Goal: Task Accomplishment & Management: Complete application form

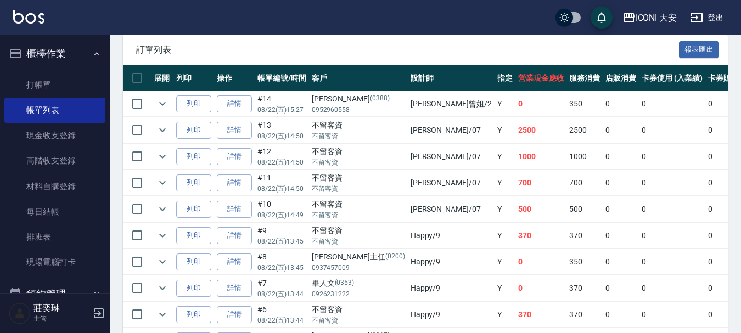
scroll to position [274, 0]
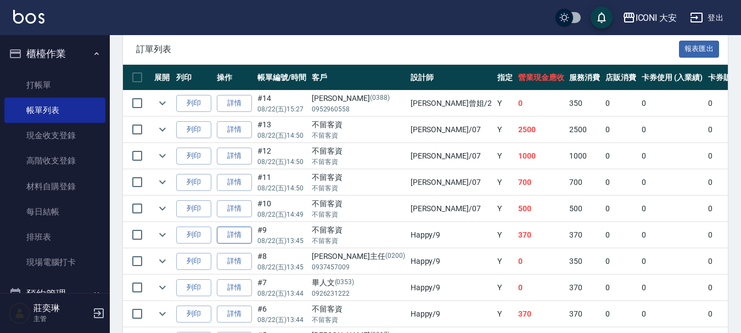
click at [235, 234] on link "詳情" at bounding box center [234, 235] width 35 height 17
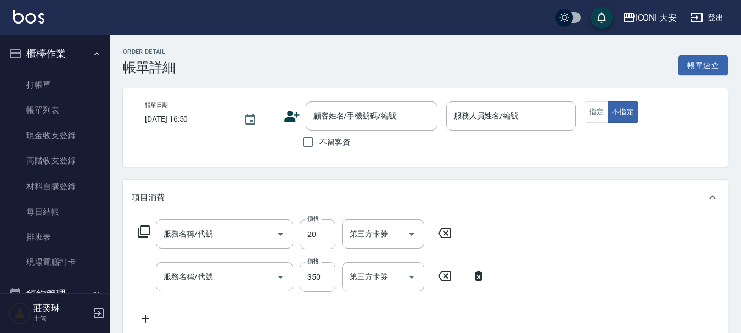
type input "[DATE] 13:45"
checkbox input "true"
type input "Happy-9"
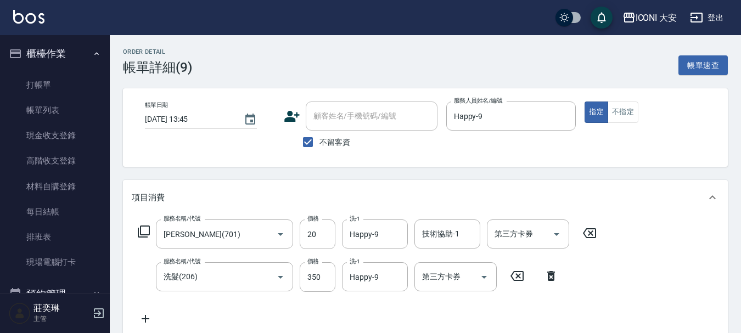
type input "[PERSON_NAME](701)"
type input "洗髮(206)"
click at [321, 277] on input "350" at bounding box center [318, 277] width 36 height 30
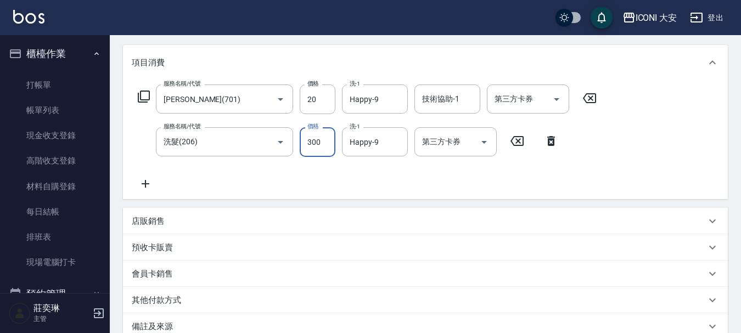
scroll to position [260, 0]
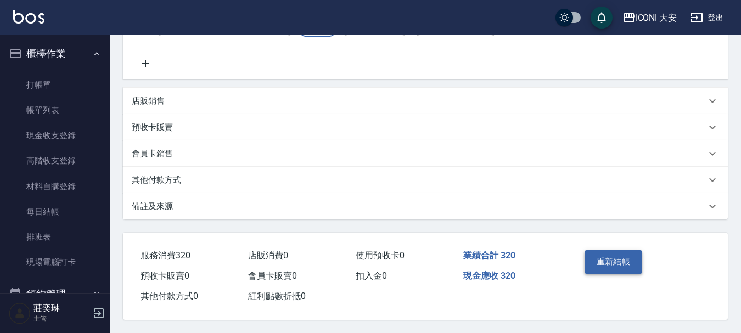
type input "300"
click at [622, 255] on button "重新結帳" at bounding box center [614, 261] width 58 height 23
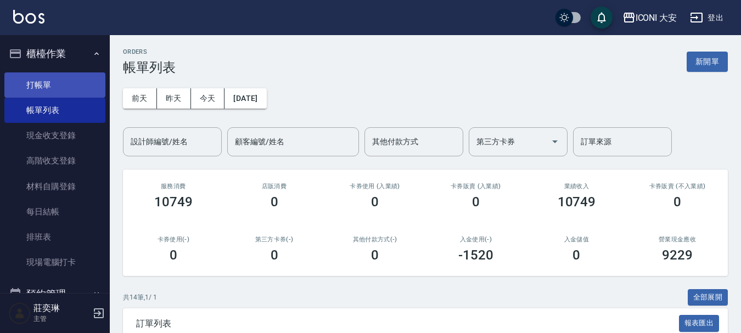
click at [51, 81] on link "打帳單" at bounding box center [54, 84] width 101 height 25
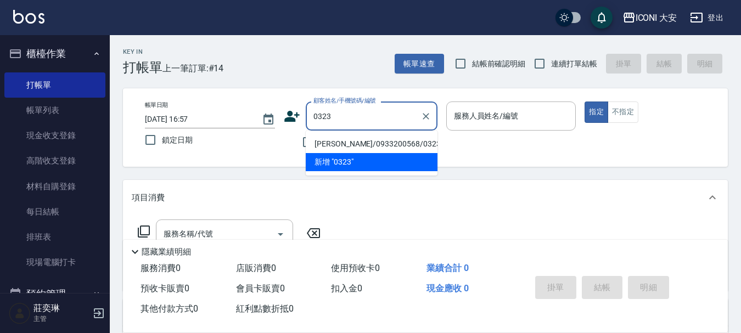
click at [338, 142] on li "[PERSON_NAME]/0933200568/0323" at bounding box center [372, 144] width 132 height 18
type input "[PERSON_NAME]/0933200568/0323"
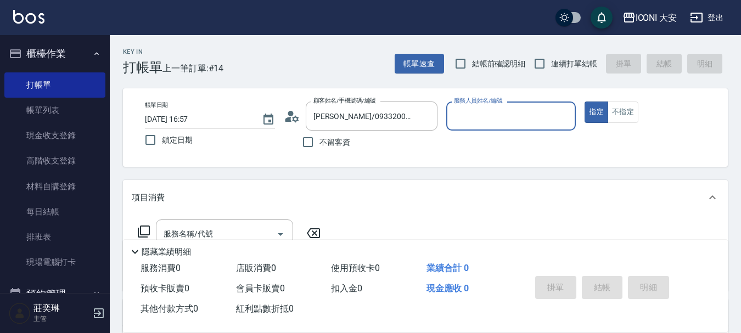
type input "Happy-9"
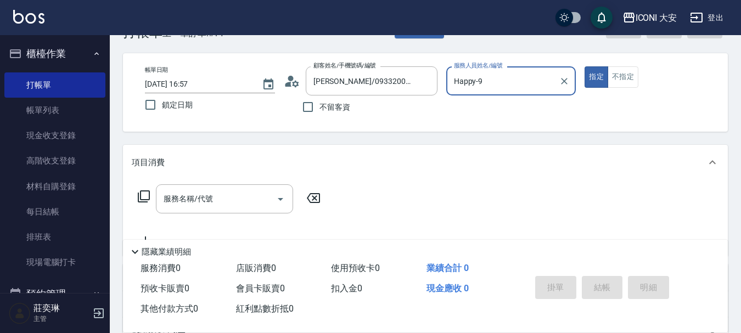
scroll to position [55, 0]
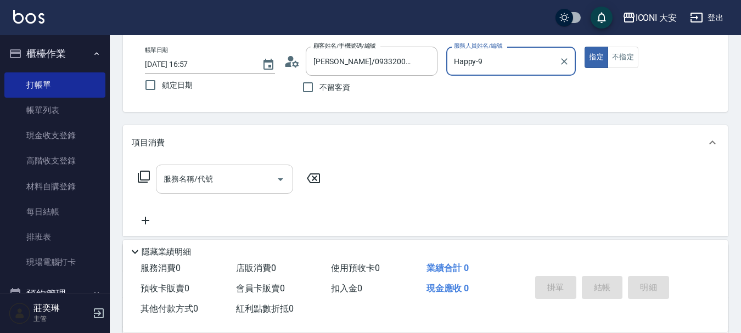
click at [211, 186] on input "服務名稱/代號" at bounding box center [216, 179] width 111 height 19
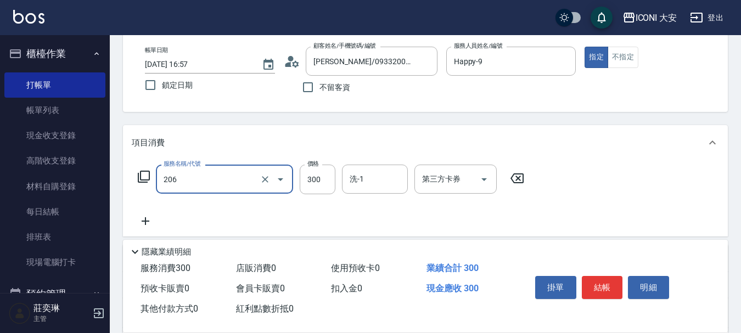
type input "洗髮(206)"
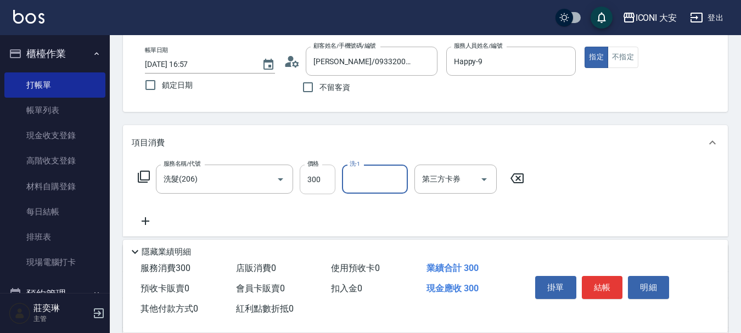
click at [319, 180] on input "300" at bounding box center [318, 180] width 36 height 30
type input "350"
type input "Happy-9"
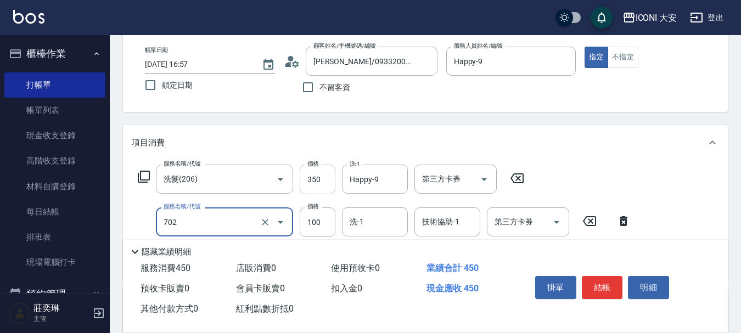
type input "勞水.精油(702)"
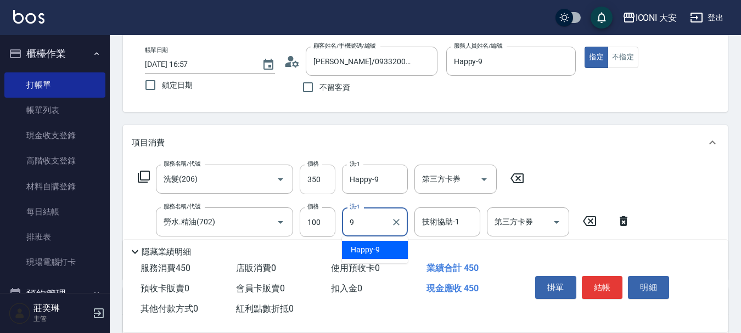
type input "Happy-9"
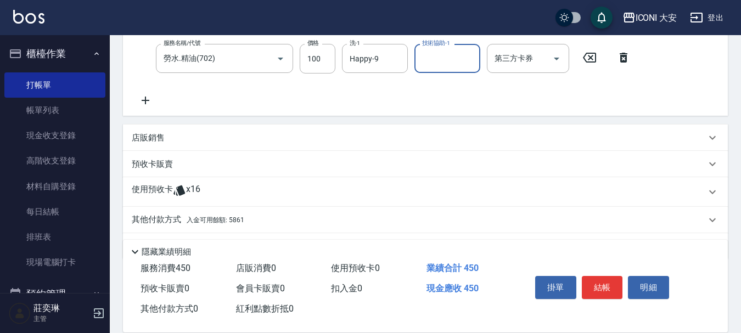
scroll to position [220, 0]
click at [145, 100] on icon at bounding box center [146, 100] width 8 height 8
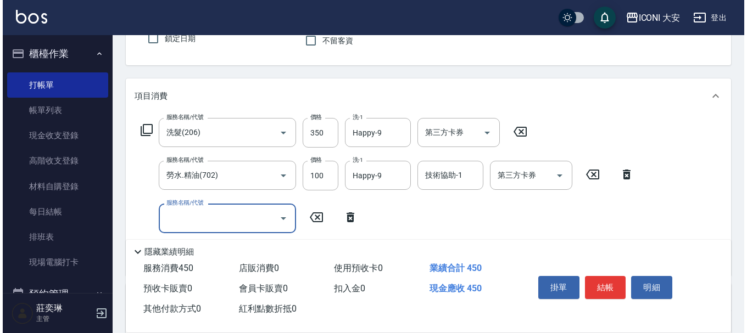
scroll to position [165, 0]
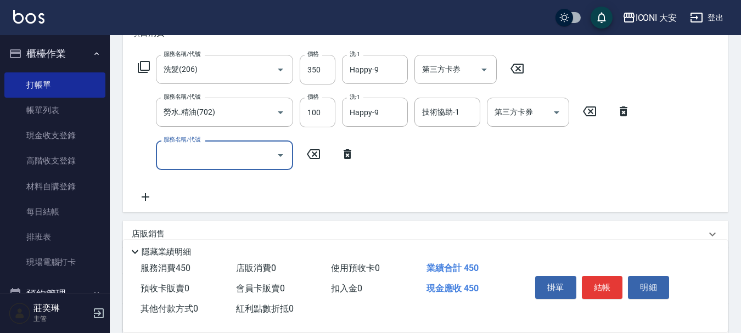
click at [143, 68] on icon at bounding box center [143, 66] width 13 height 13
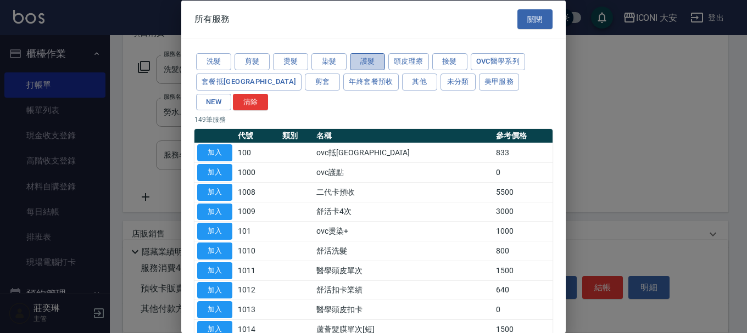
click at [368, 64] on button "護髮" at bounding box center [367, 61] width 35 height 17
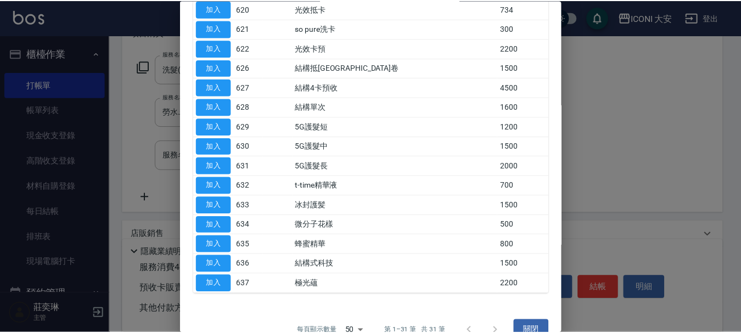
scroll to position [458, 0]
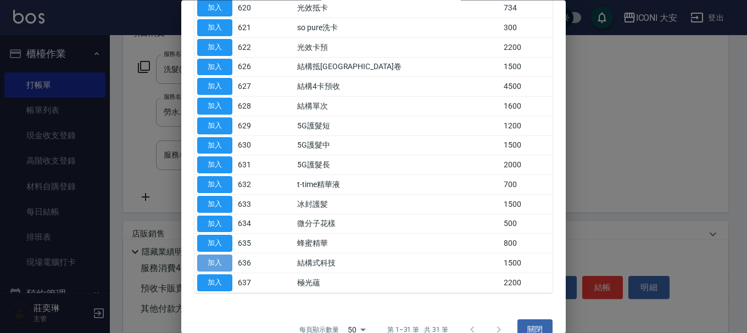
click at [212, 255] on button "加入" at bounding box center [214, 263] width 35 height 17
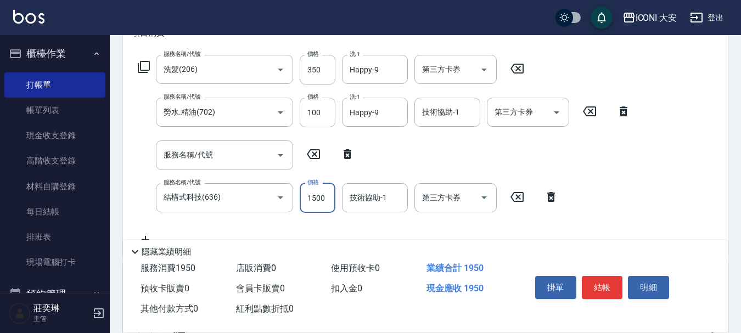
click at [324, 203] on input "1500" at bounding box center [318, 198] width 36 height 30
type input "1600"
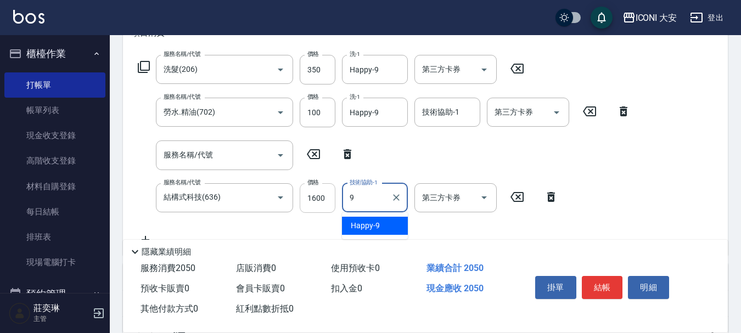
type input "Happy-9"
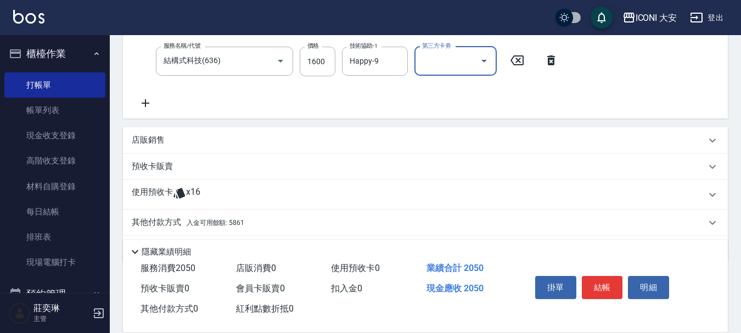
scroll to position [336, 0]
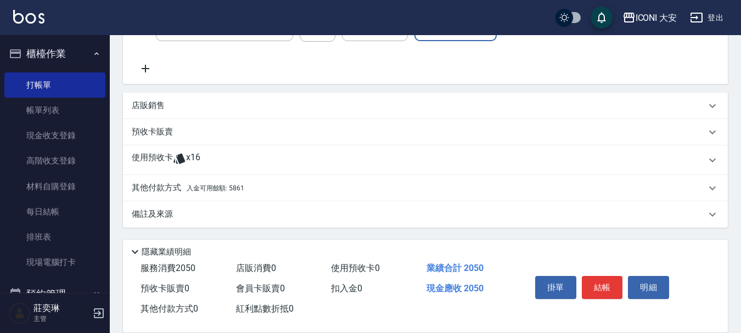
click at [237, 190] on span "入金可用餘額: 5861" at bounding box center [216, 188] width 58 height 8
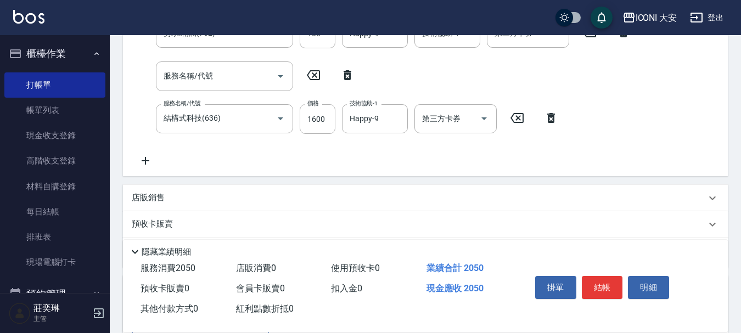
scroll to position [226, 0]
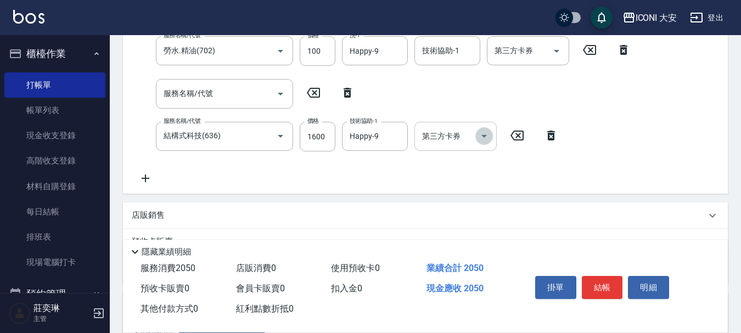
click at [484, 137] on icon "Open" at bounding box center [483, 136] width 5 height 3
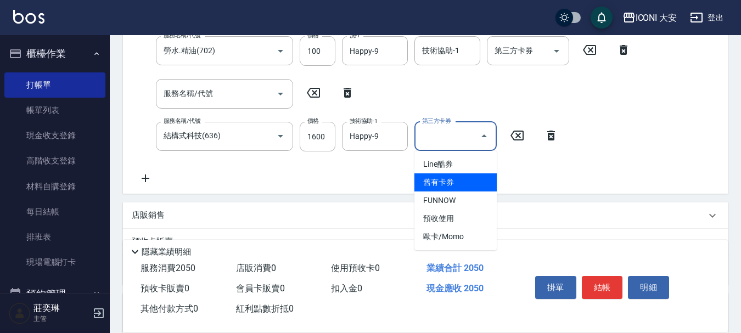
click at [456, 186] on span "舊有卡券" at bounding box center [455, 182] width 82 height 18
type input "舊有卡券"
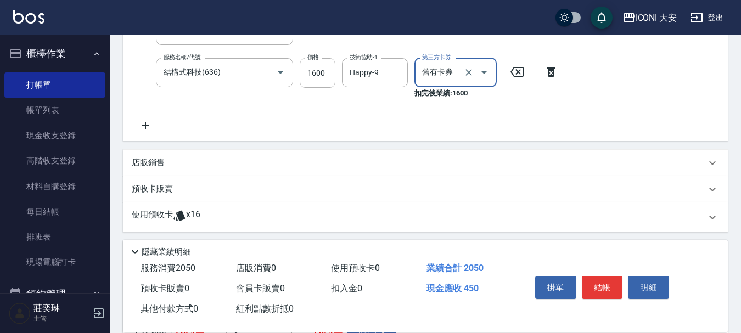
scroll to position [446, 0]
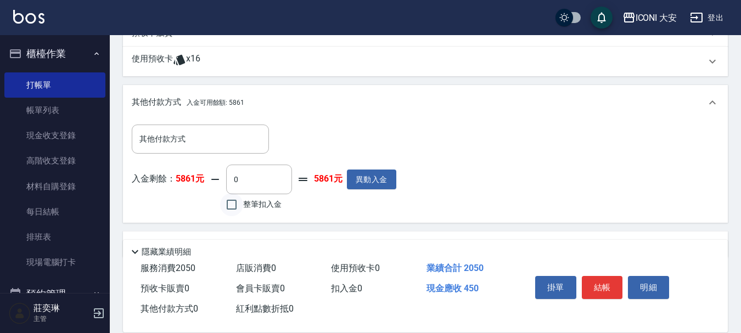
click at [226, 208] on input "整筆扣入金" at bounding box center [231, 204] width 23 height 23
checkbox input "true"
type input "450"
click at [610, 289] on button "結帳" at bounding box center [602, 287] width 41 height 23
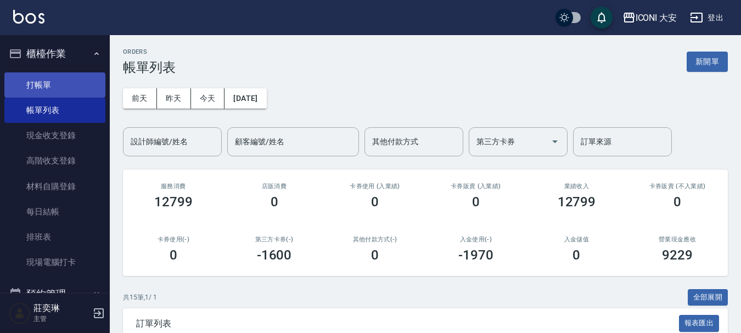
click at [55, 80] on link "打帳單" at bounding box center [54, 84] width 101 height 25
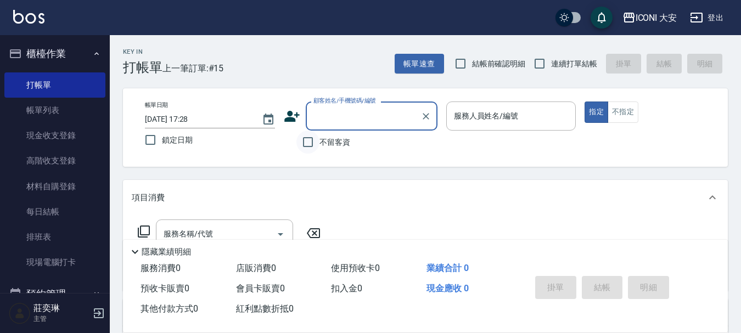
click at [306, 141] on input "不留客資" at bounding box center [307, 142] width 23 height 23
checkbox input "true"
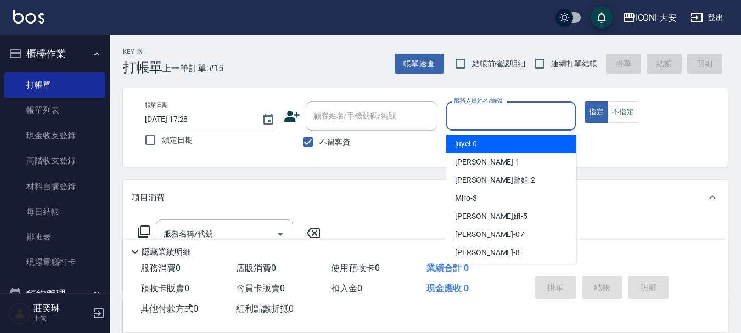
click at [502, 115] on input "服務人員姓名/編號" at bounding box center [511, 115] width 120 height 19
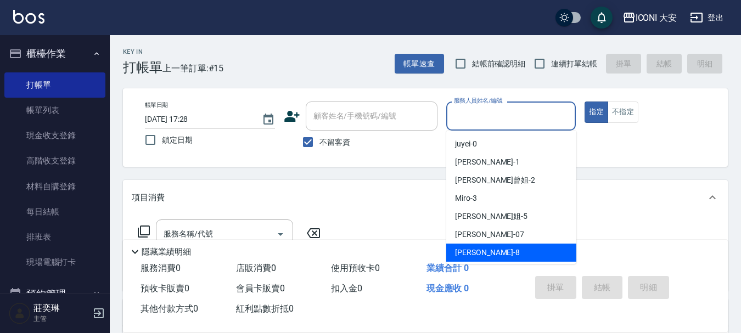
click at [479, 251] on span "Yulisa -8" at bounding box center [487, 253] width 65 height 12
type input "Yulisa-8"
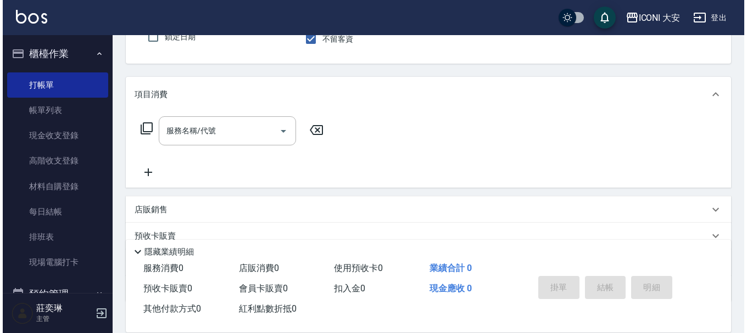
scroll to position [110, 0]
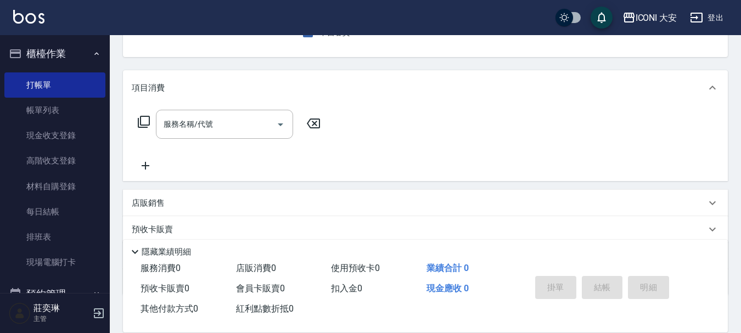
click at [144, 119] on icon at bounding box center [143, 121] width 13 height 13
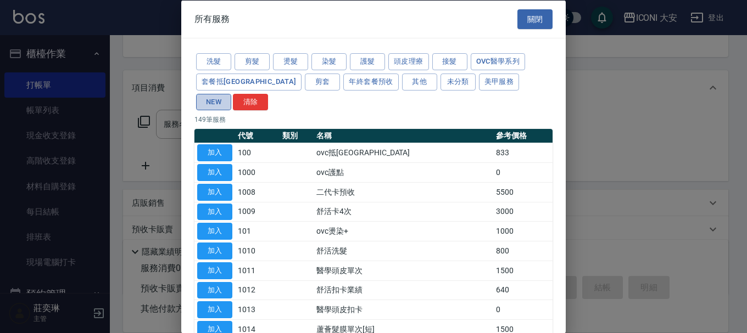
click at [231, 93] on button "NEW" at bounding box center [213, 101] width 35 height 17
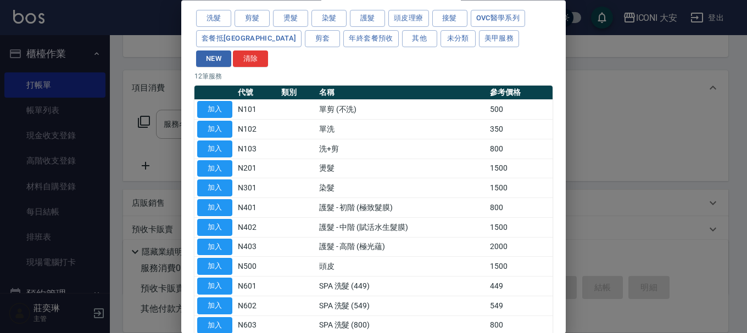
scroll to position [86, 0]
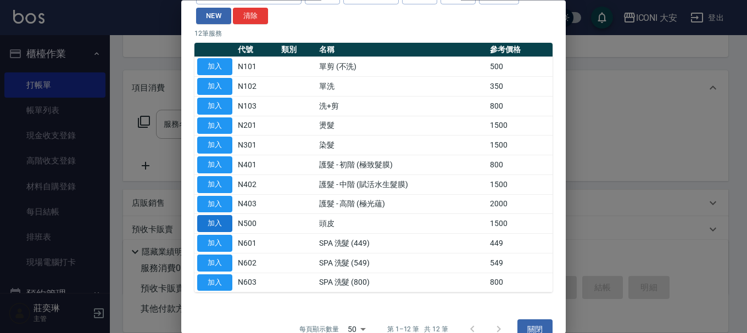
click at [214, 216] on button "加入" at bounding box center [214, 224] width 35 height 17
type input "頭皮(N500)"
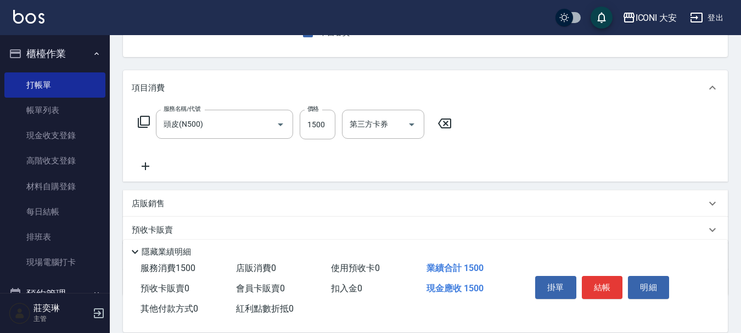
click at [145, 120] on icon at bounding box center [143, 121] width 13 height 13
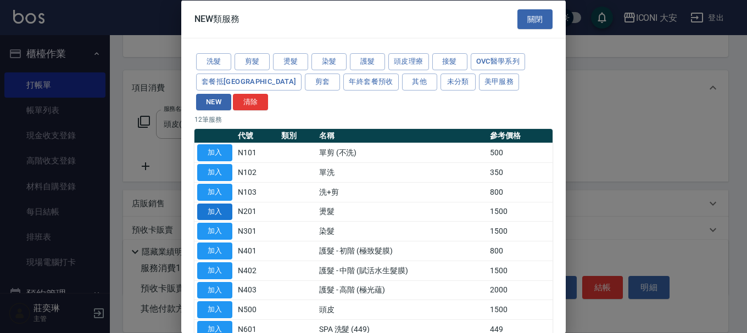
click at [227, 203] on button "加入" at bounding box center [214, 211] width 35 height 17
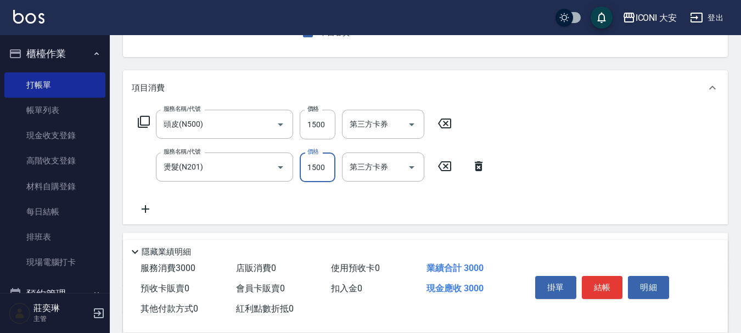
click at [328, 166] on input "1500" at bounding box center [318, 168] width 36 height 30
type input "2500"
click at [146, 120] on icon at bounding box center [143, 121] width 13 height 13
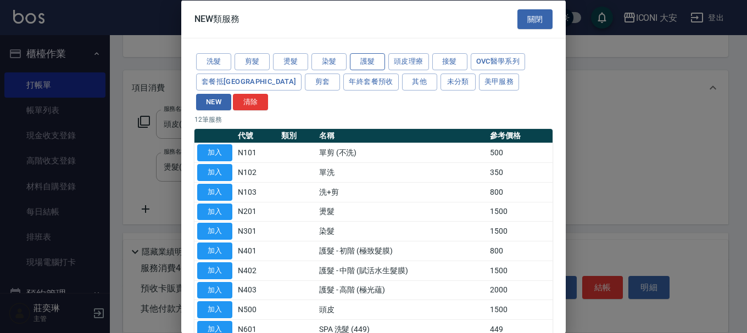
click at [367, 63] on button "護髮" at bounding box center [367, 61] width 35 height 17
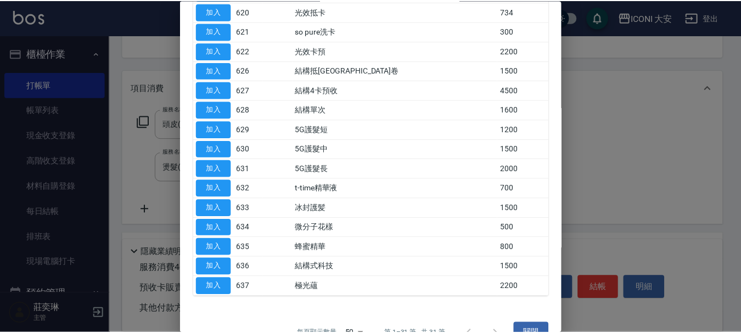
scroll to position [458, 0]
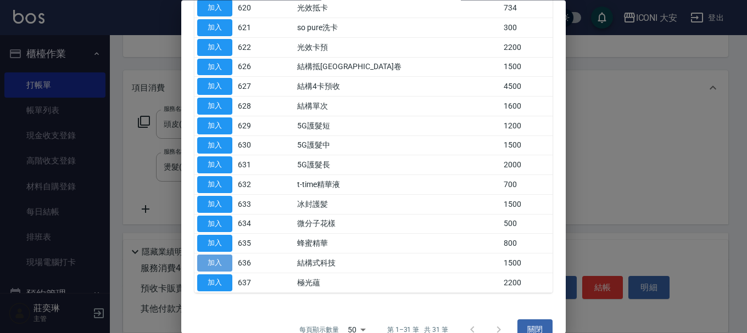
click at [207, 255] on button "加入" at bounding box center [214, 263] width 35 height 17
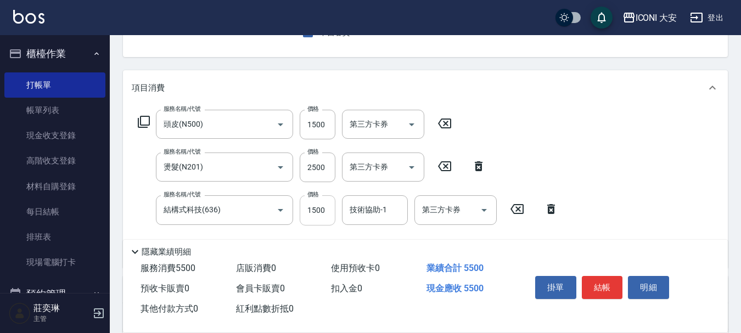
click at [327, 211] on input "1500" at bounding box center [318, 210] width 36 height 30
type input "1700"
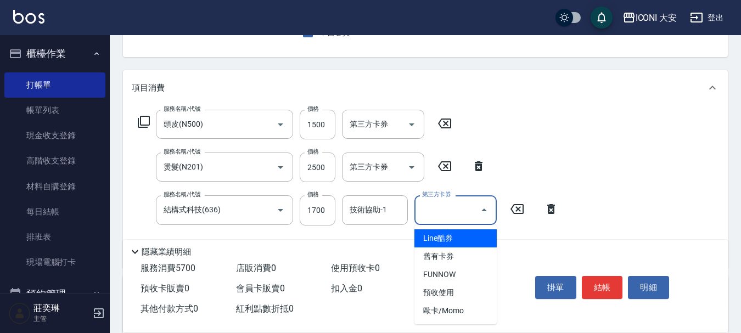
click at [456, 209] on input "第三方卡券" at bounding box center [447, 209] width 56 height 19
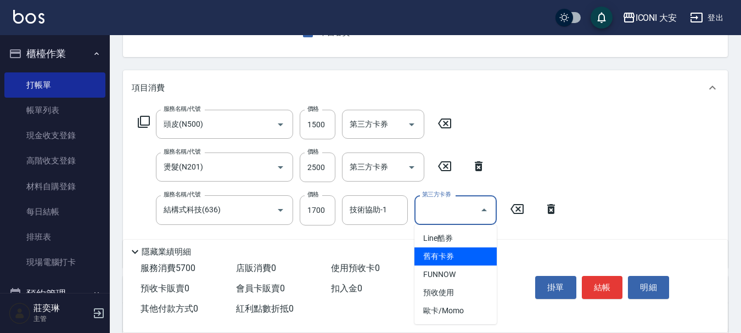
click at [453, 261] on span "舊有卡券" at bounding box center [455, 257] width 82 height 18
type input "舊有卡券"
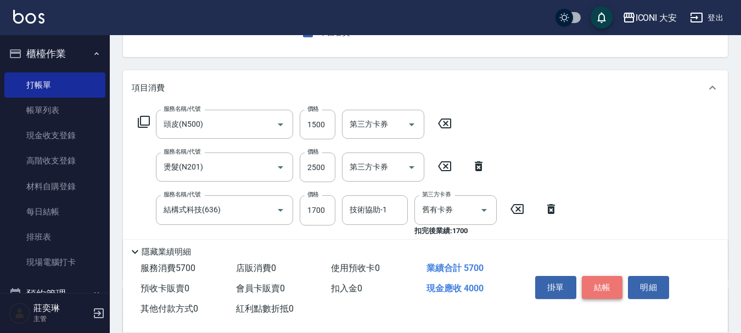
click at [609, 285] on button "結帳" at bounding box center [602, 287] width 41 height 23
